Goal: Information Seeking & Learning: Learn about a topic

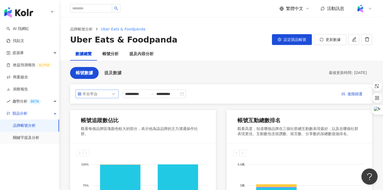
click at [93, 96] on div "不分平台" at bounding box center [91, 94] width 18 height 8
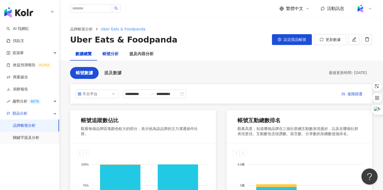
click at [108, 54] on div "帳號分析" at bounding box center [110, 54] width 16 height 6
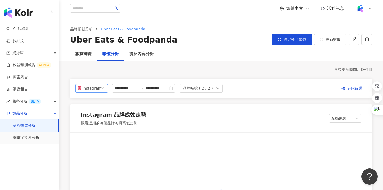
click at [93, 88] on div "Instagram" at bounding box center [91, 88] width 18 height 8
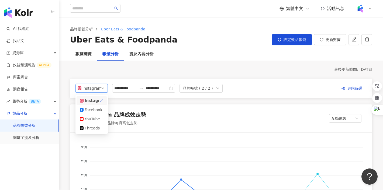
click at [102, 70] on div "最後更新時間: 2025/8/24" at bounding box center [221, 69] width 302 height 5
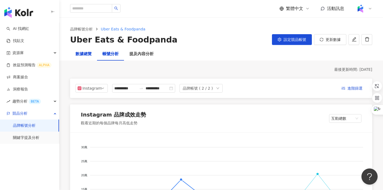
click at [84, 51] on div "數據總覽" at bounding box center [83, 54] width 16 height 6
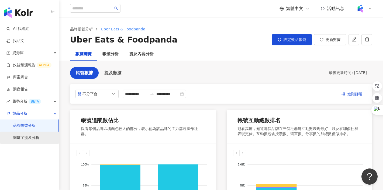
click at [27, 137] on link "關鍵字提及分析" at bounding box center [26, 137] width 26 height 5
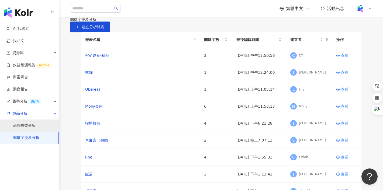
click at [19, 129] on link "品牌帳號分析" at bounding box center [24, 125] width 23 height 5
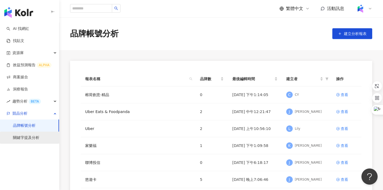
click at [14, 138] on link "關鍵字提及分析" at bounding box center [26, 137] width 26 height 5
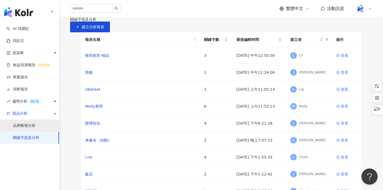
click at [20, 126] on link "品牌帳號分析" at bounding box center [24, 125] width 23 height 5
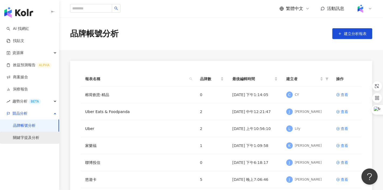
click at [23, 137] on link "關鍵字提及分析" at bounding box center [26, 137] width 26 height 5
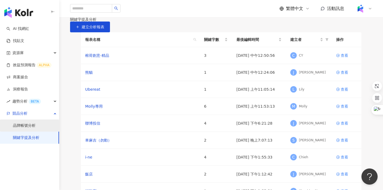
click at [22, 126] on link "品牌帳號分析" at bounding box center [24, 125] width 23 height 5
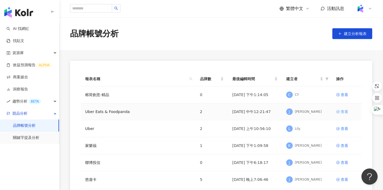
click at [343, 112] on div "查看" at bounding box center [345, 112] width 8 height 6
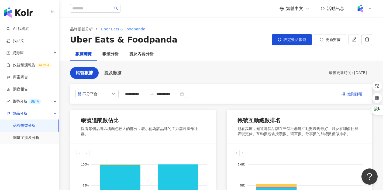
click at [23, 127] on link "品牌帳號分析" at bounding box center [24, 125] width 23 height 5
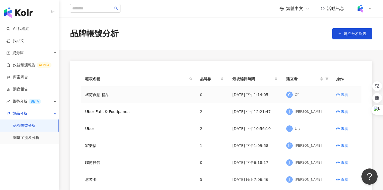
click at [343, 96] on div "查看" at bounding box center [345, 95] width 8 height 6
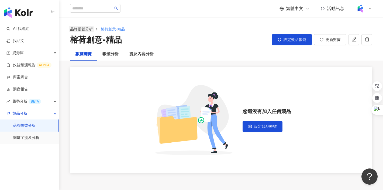
click at [82, 29] on link "品牌帳號分析" at bounding box center [81, 29] width 25 height 6
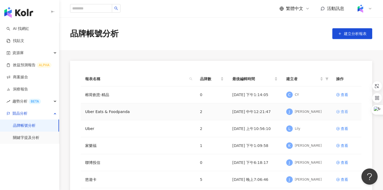
click at [342, 111] on div "查看" at bounding box center [345, 112] width 8 height 6
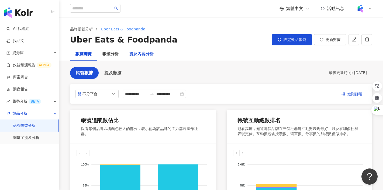
click at [141, 51] on div "提及內容分析" at bounding box center [141, 54] width 24 height 6
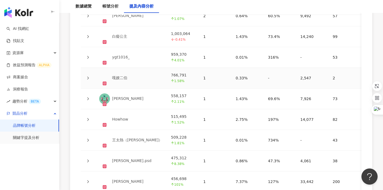
scroll to position [1297, 0]
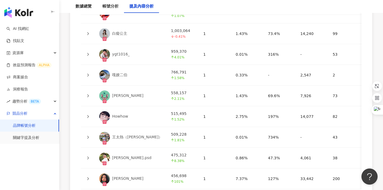
click at [86, 53] on icon at bounding box center [87, 54] width 3 height 3
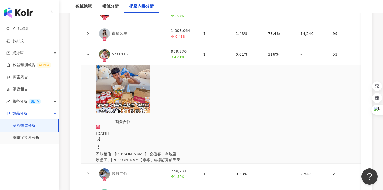
click at [86, 53] on icon at bounding box center [87, 54] width 3 height 3
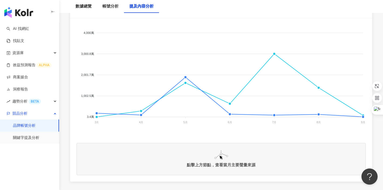
scroll to position [115, 0]
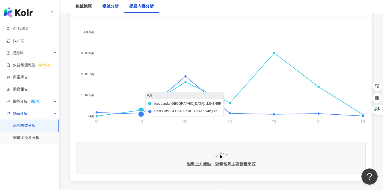
click at [107, 7] on div "帳號分析" at bounding box center [110, 6] width 16 height 6
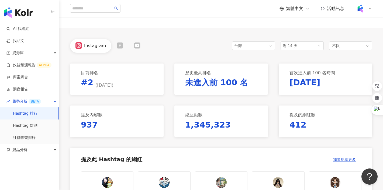
scroll to position [30, 0]
